Goal: Task Accomplishment & Management: Manage account settings

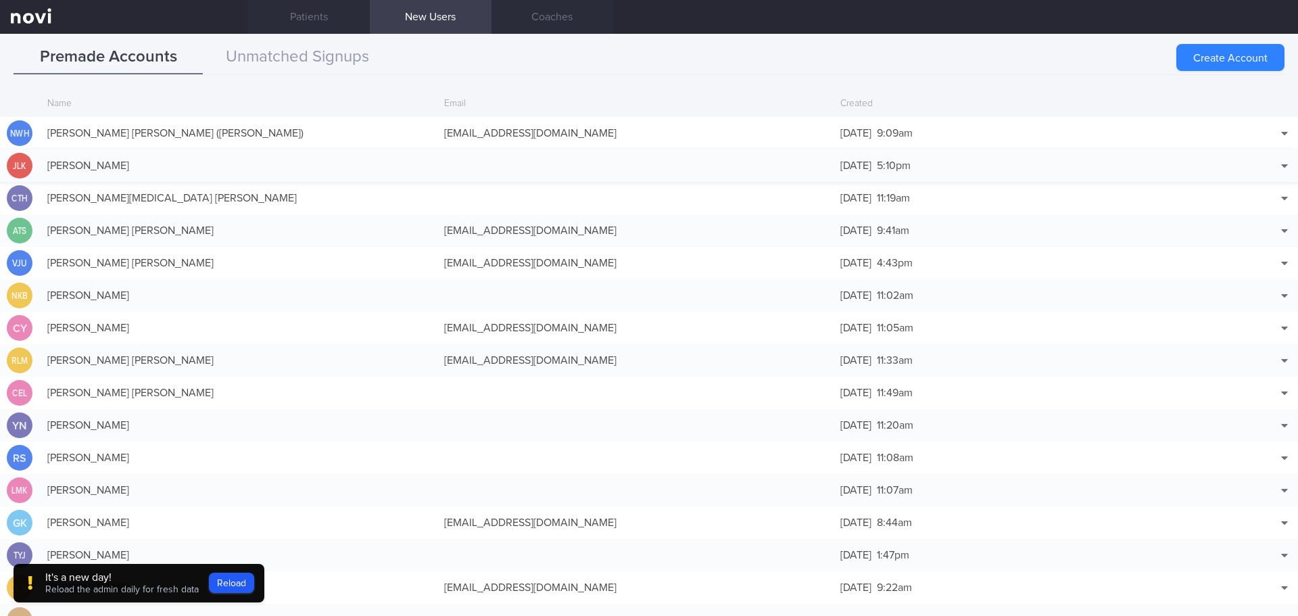
scroll to position [68, 0]
click at [1267, 147] on button "Match with..." at bounding box center [1250, 153] width 89 height 20
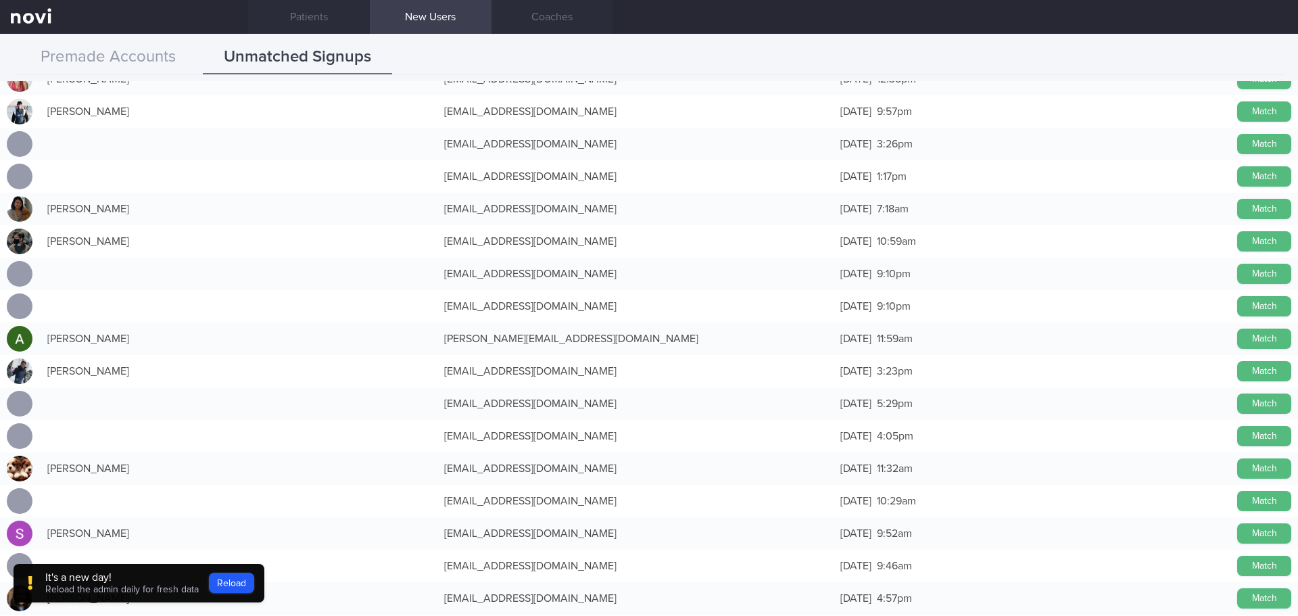
scroll to position [879, 0]
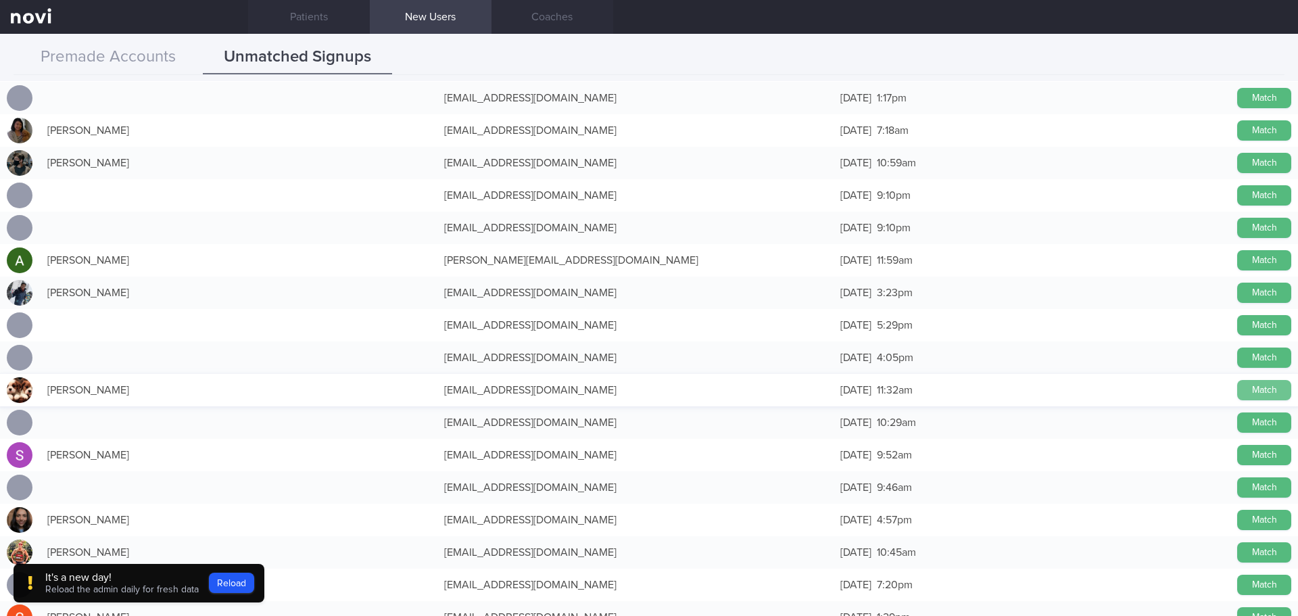
click at [1238, 387] on button "Match" at bounding box center [1264, 390] width 54 height 20
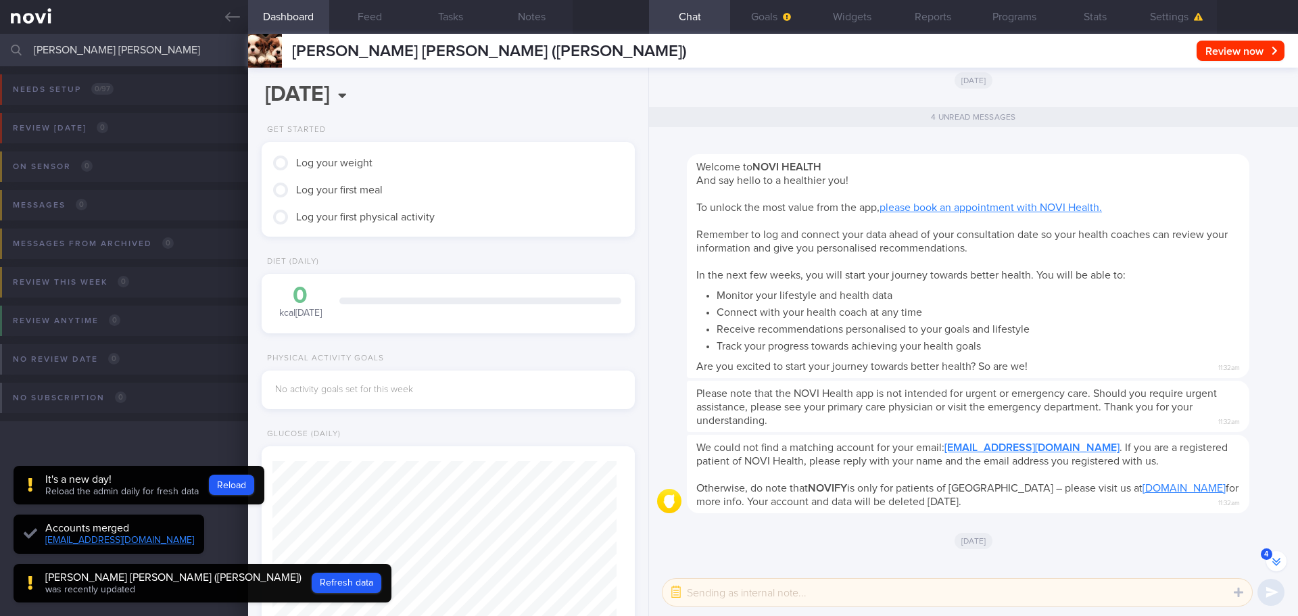
scroll to position [-22, 0]
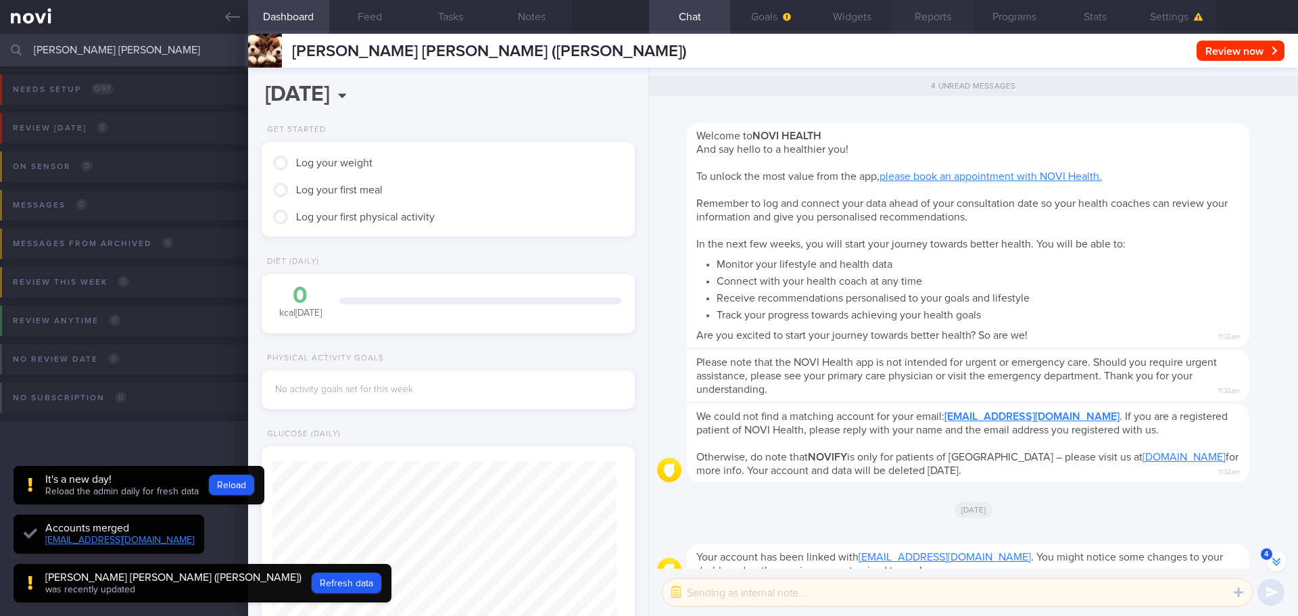
click at [947, 22] on button "Reports" at bounding box center [933, 17] width 81 height 34
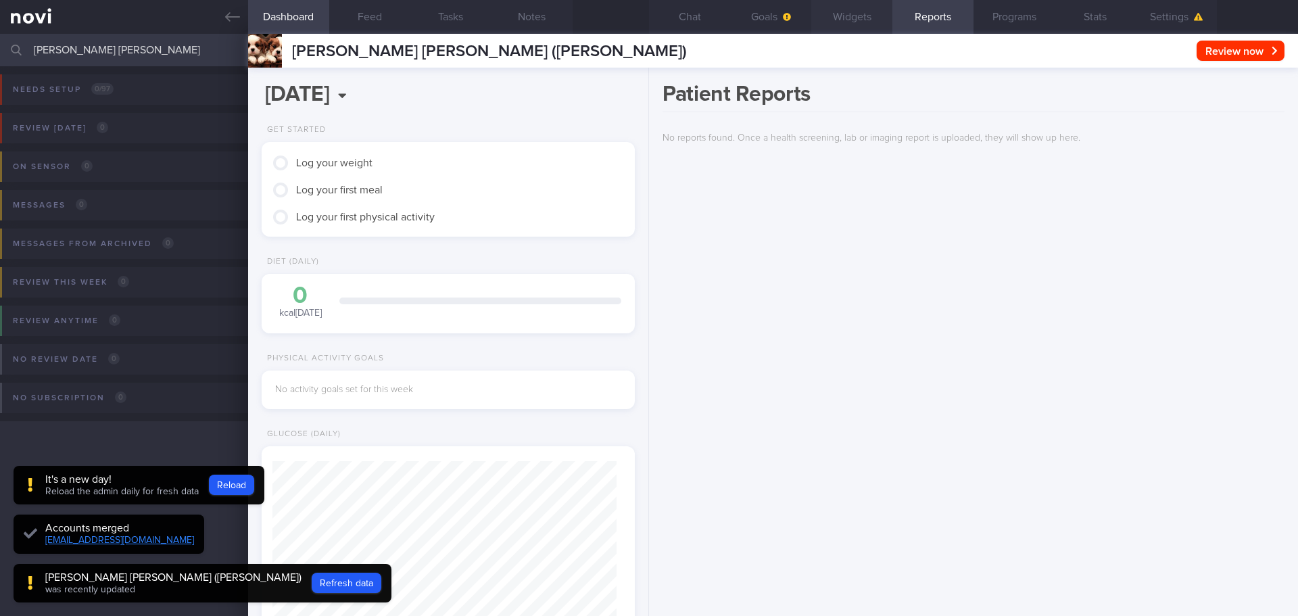
scroll to position [-20, 0]
click at [851, 21] on button "Widgets" at bounding box center [851, 17] width 81 height 34
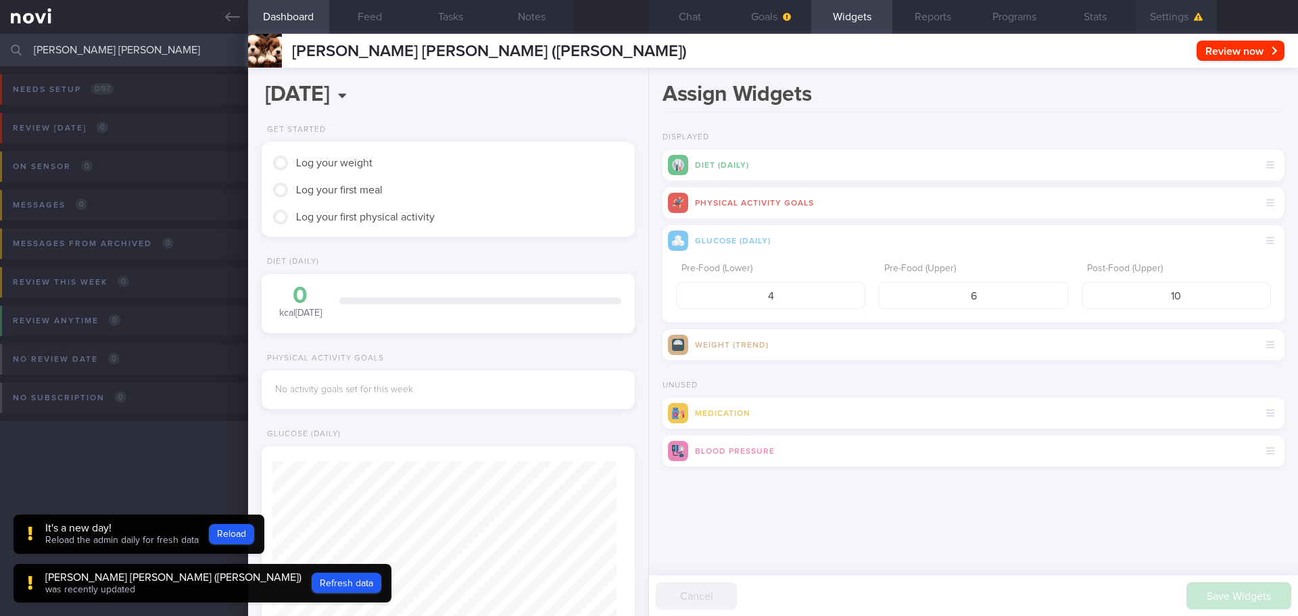
click at [1150, 17] on button "Settings" at bounding box center [1176, 17] width 81 height 34
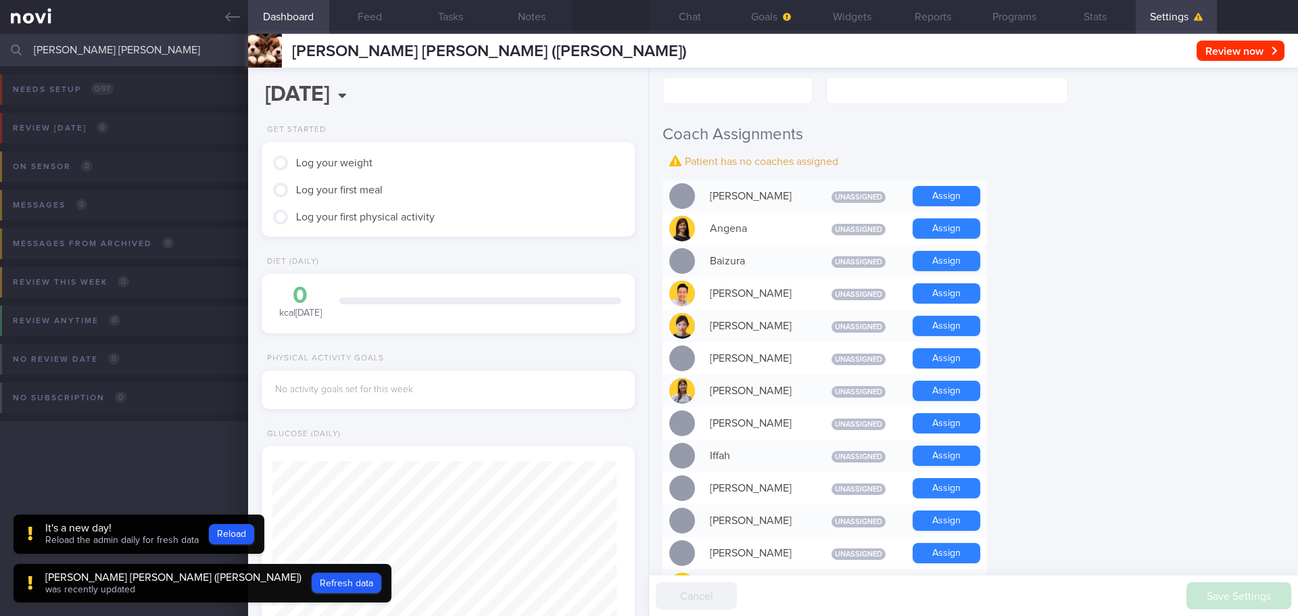
scroll to position [338, 0]
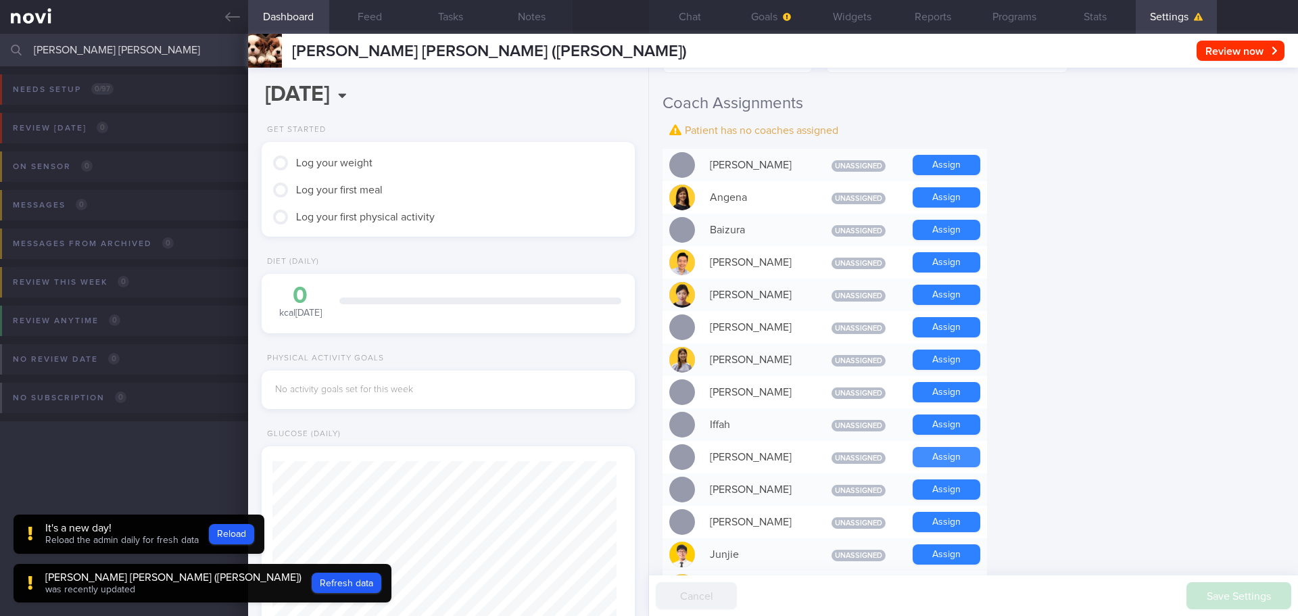
click at [934, 456] on button "Assign" at bounding box center [947, 457] width 68 height 20
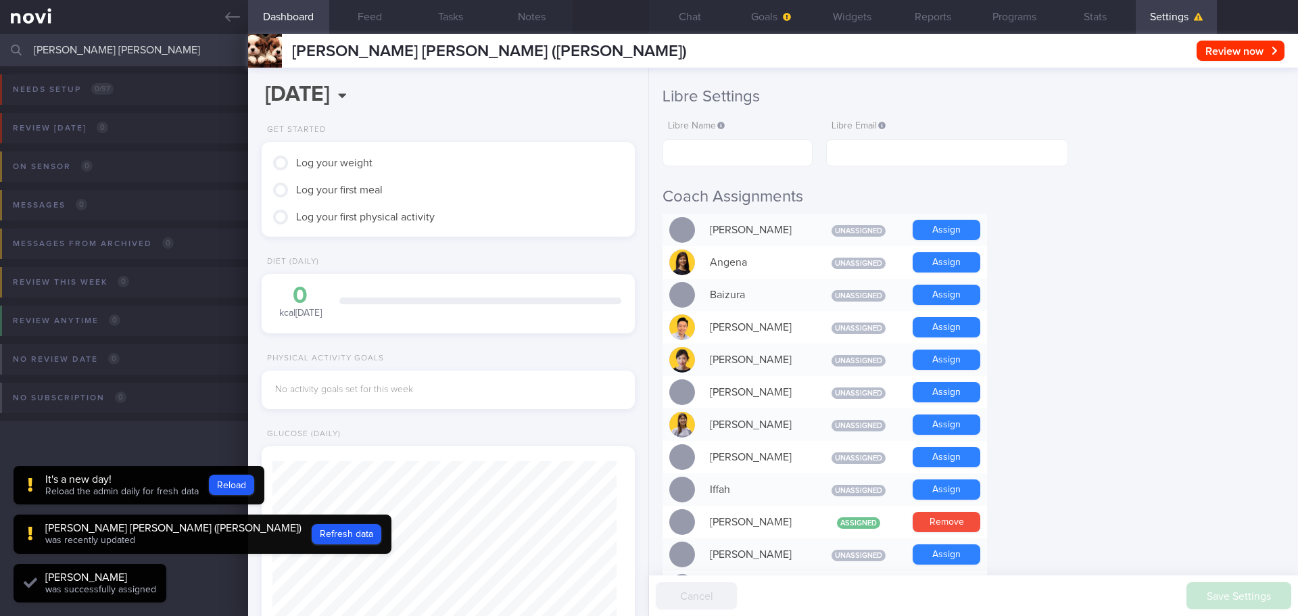
scroll to position [0, 0]
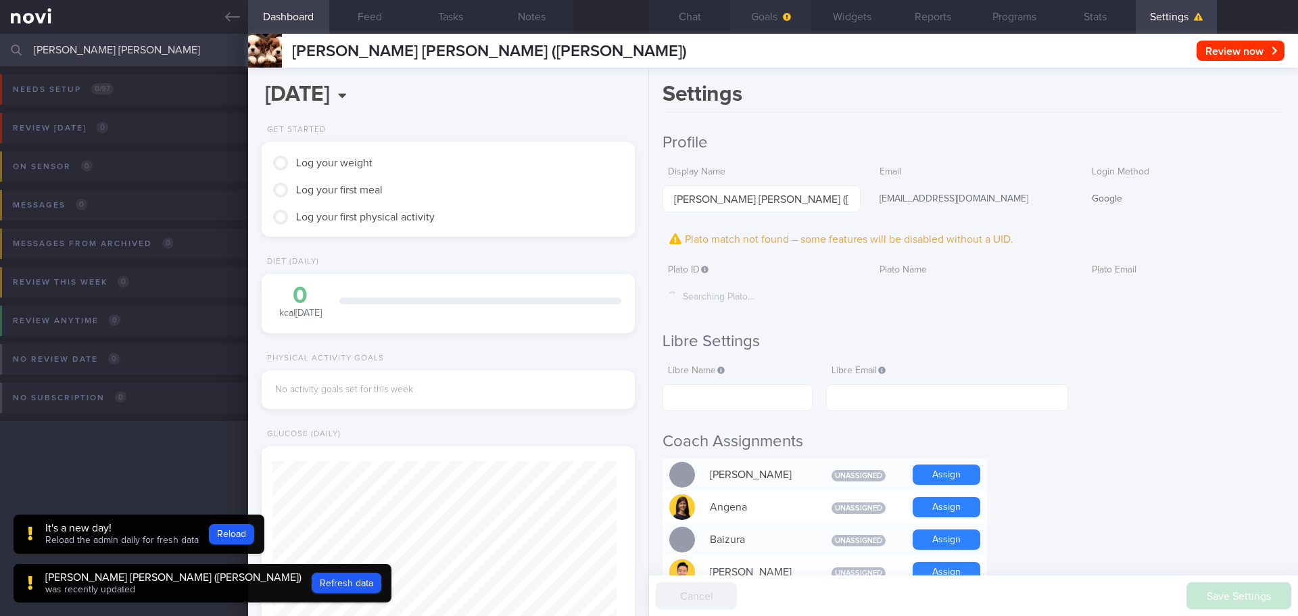
click at [749, 16] on button "Goals" at bounding box center [770, 17] width 81 height 34
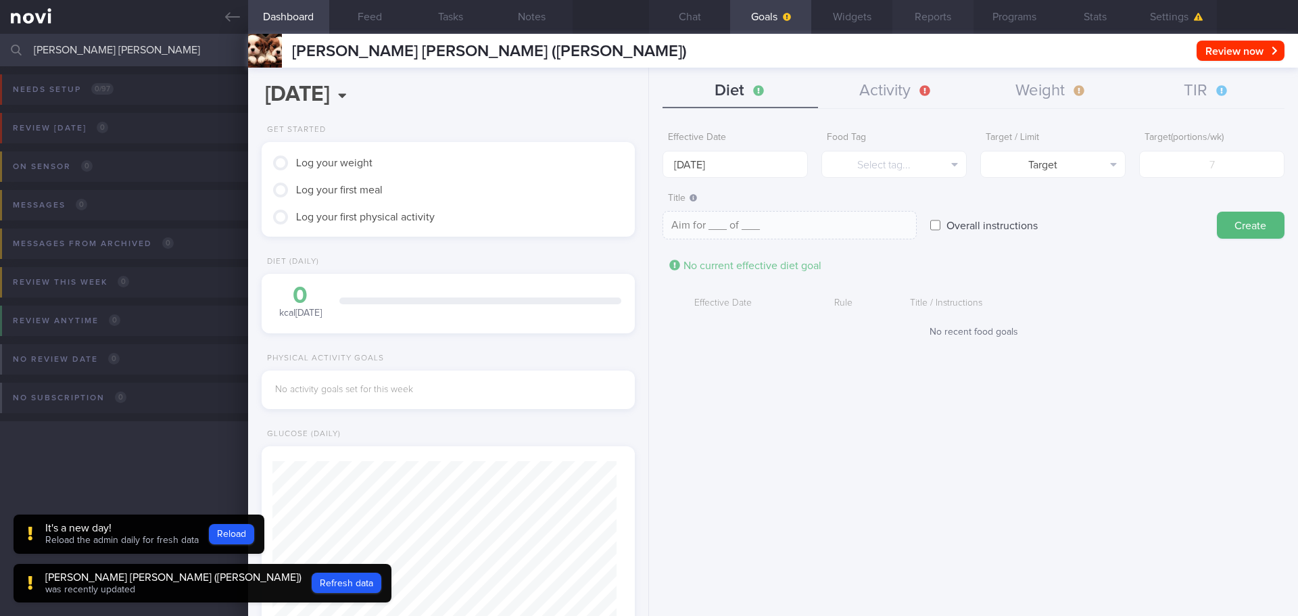
click at [925, 19] on button "Reports" at bounding box center [933, 17] width 81 height 34
